Goal: Find specific page/section: Find specific page/section

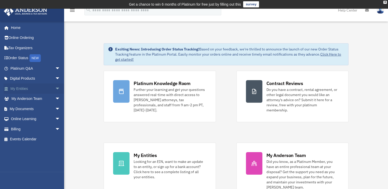
click at [20, 86] on link "My Entities arrow_drop_down" at bounding box center [36, 89] width 64 height 10
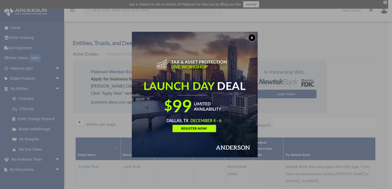
click at [254, 41] on button "x" at bounding box center [252, 38] width 8 height 8
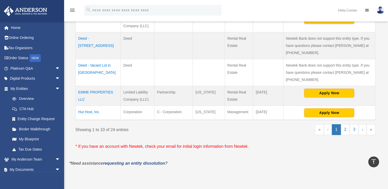
scroll to position [283, 0]
click at [90, 109] on td "Hut Host, Inc." at bounding box center [98, 112] width 45 height 14
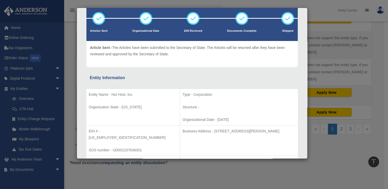
scroll to position [31, 0]
